Goal: Check status

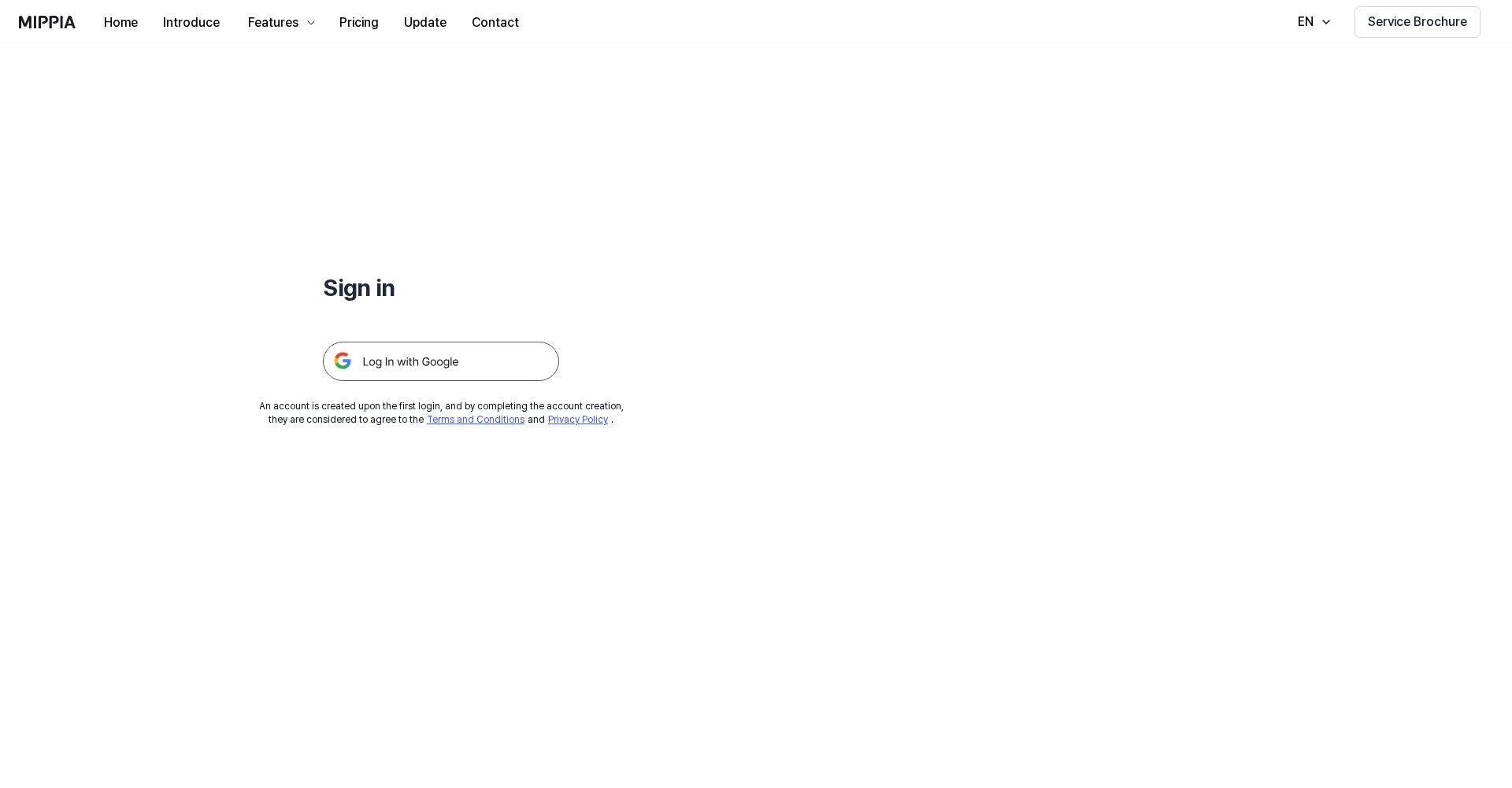
click at [1385, 113] on div "Sign in An account is created upon the first login, and by completing the accou…" at bounding box center [756, 416] width 1512 height 744
click at [487, 365] on img at bounding box center [441, 361] width 236 height 40
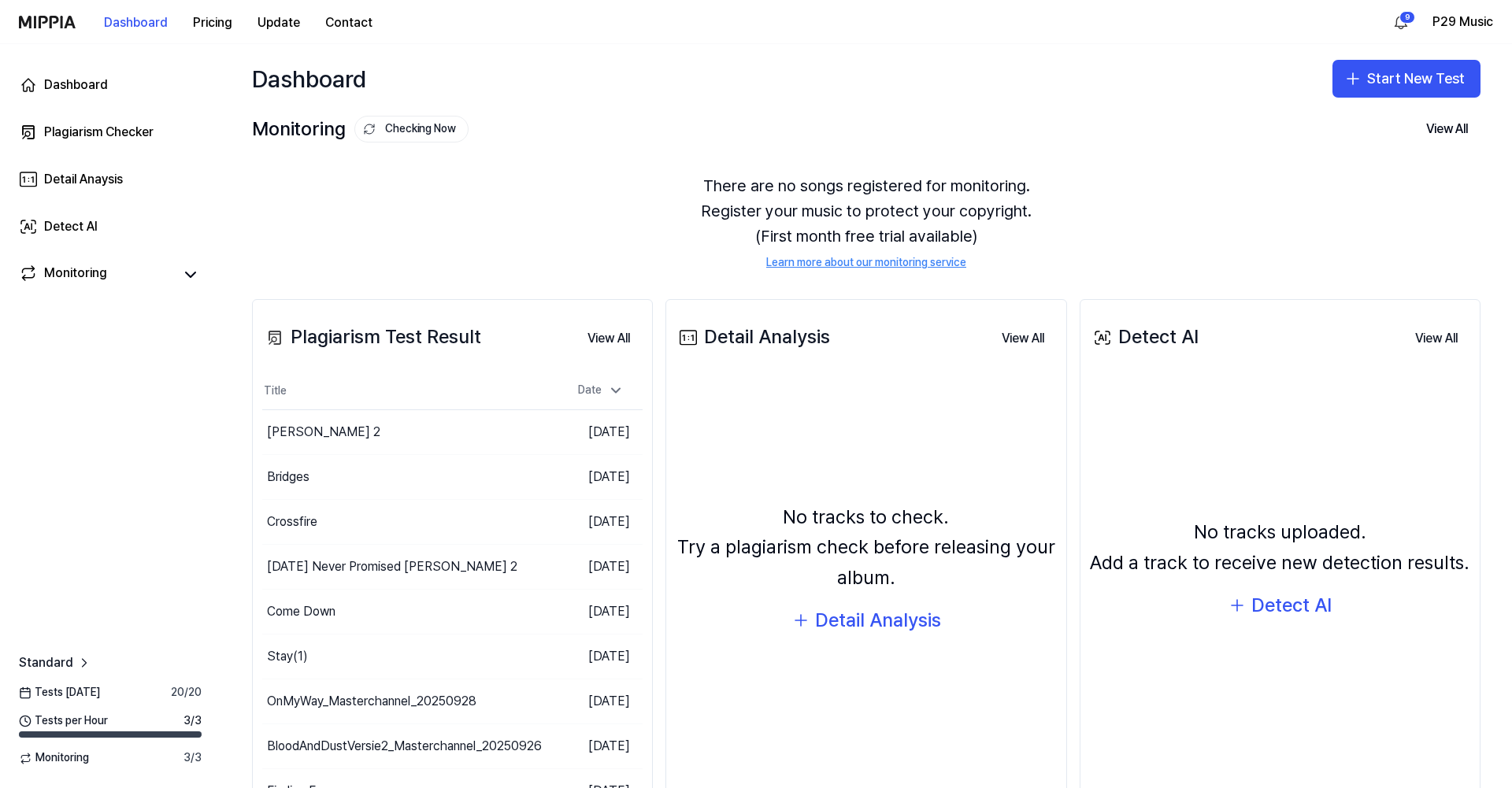
scroll to position [75, 0]
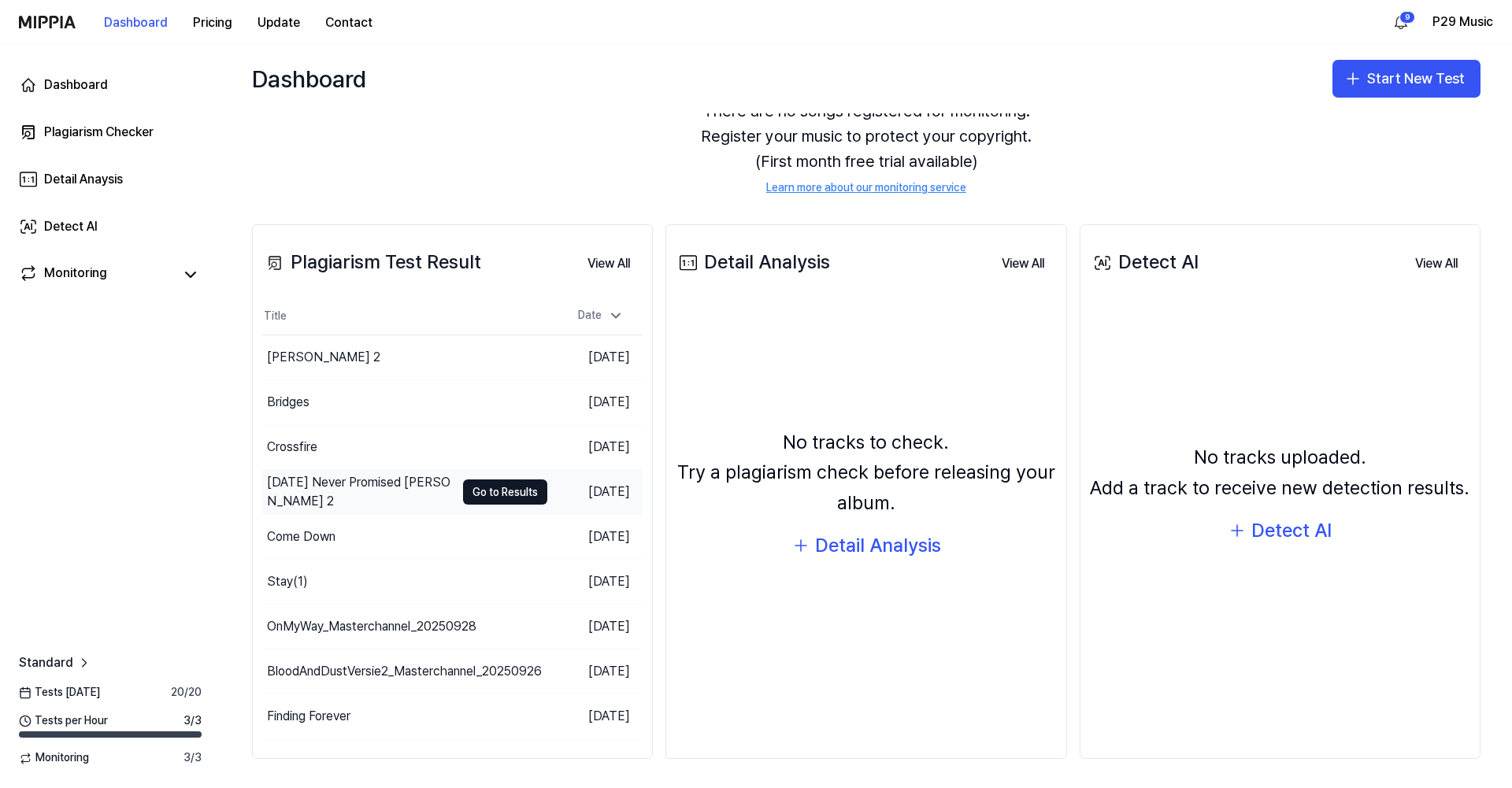
click at [403, 496] on div "Tomorrow’s Never Promised versie 2" at bounding box center [361, 492] width 188 height 38
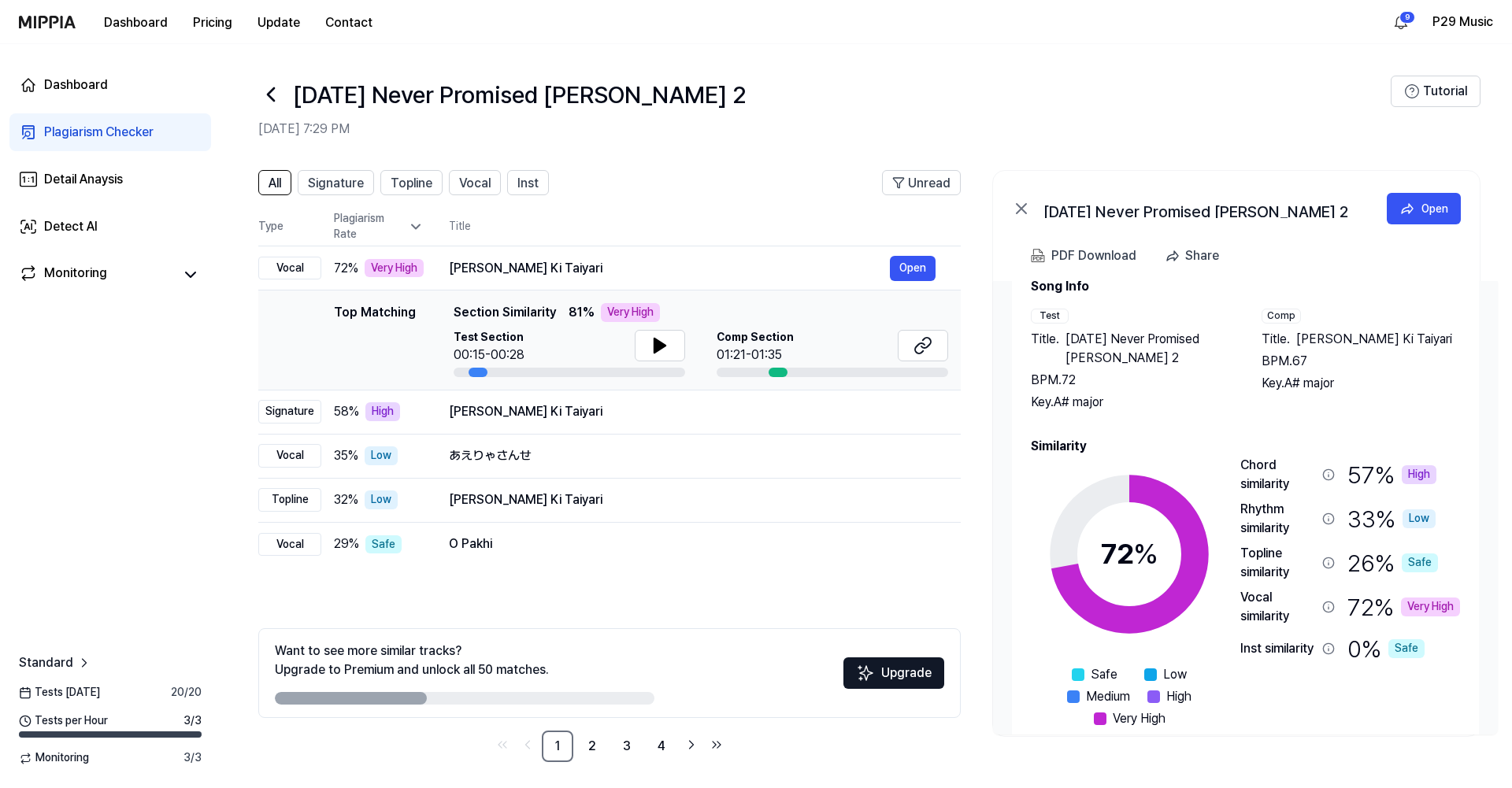
scroll to position [66, 0]
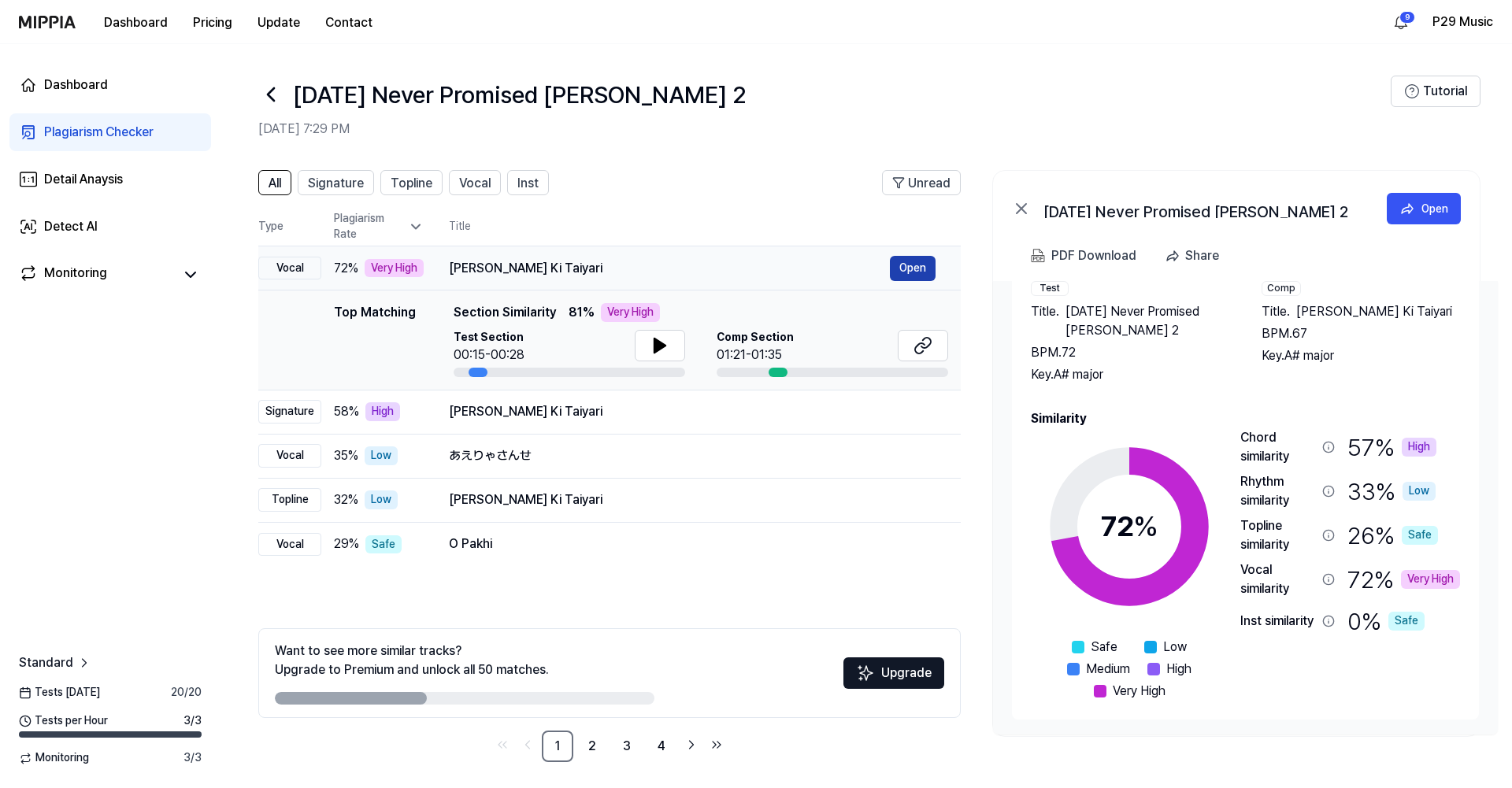
click at [907, 267] on button "Open" at bounding box center [912, 268] width 45 height 25
